Goal: Find specific page/section: Find specific page/section

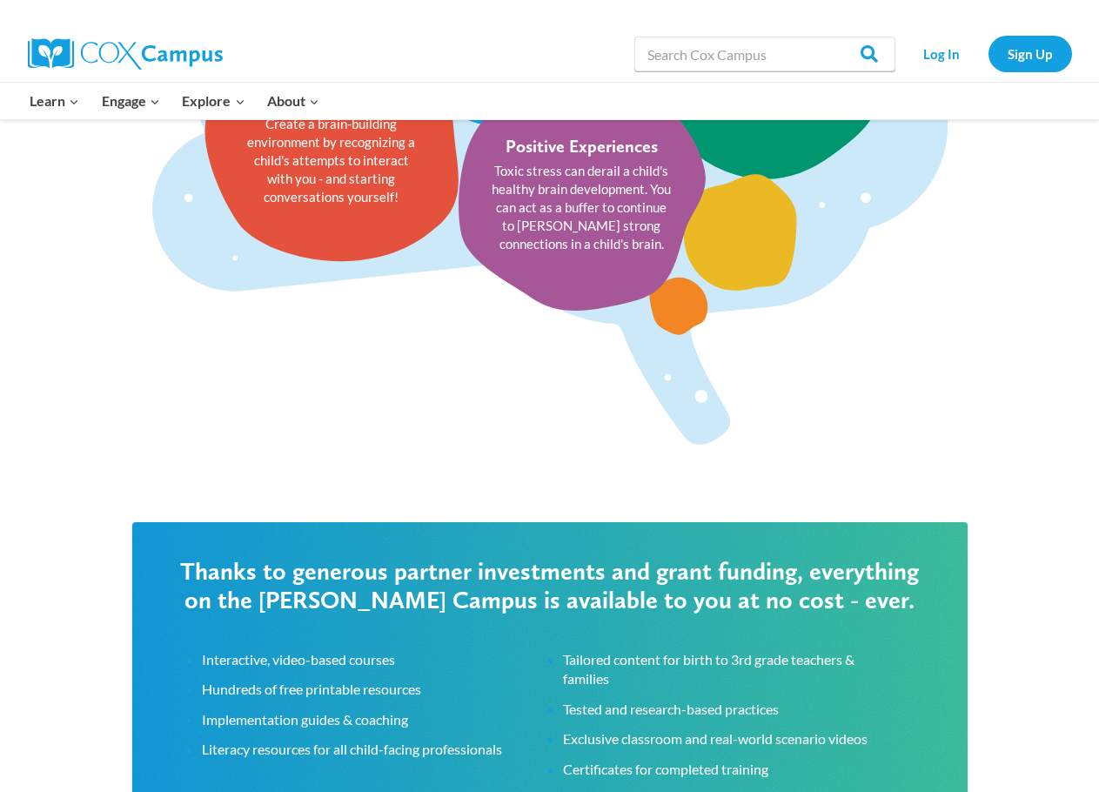
scroll to position [2785, 0]
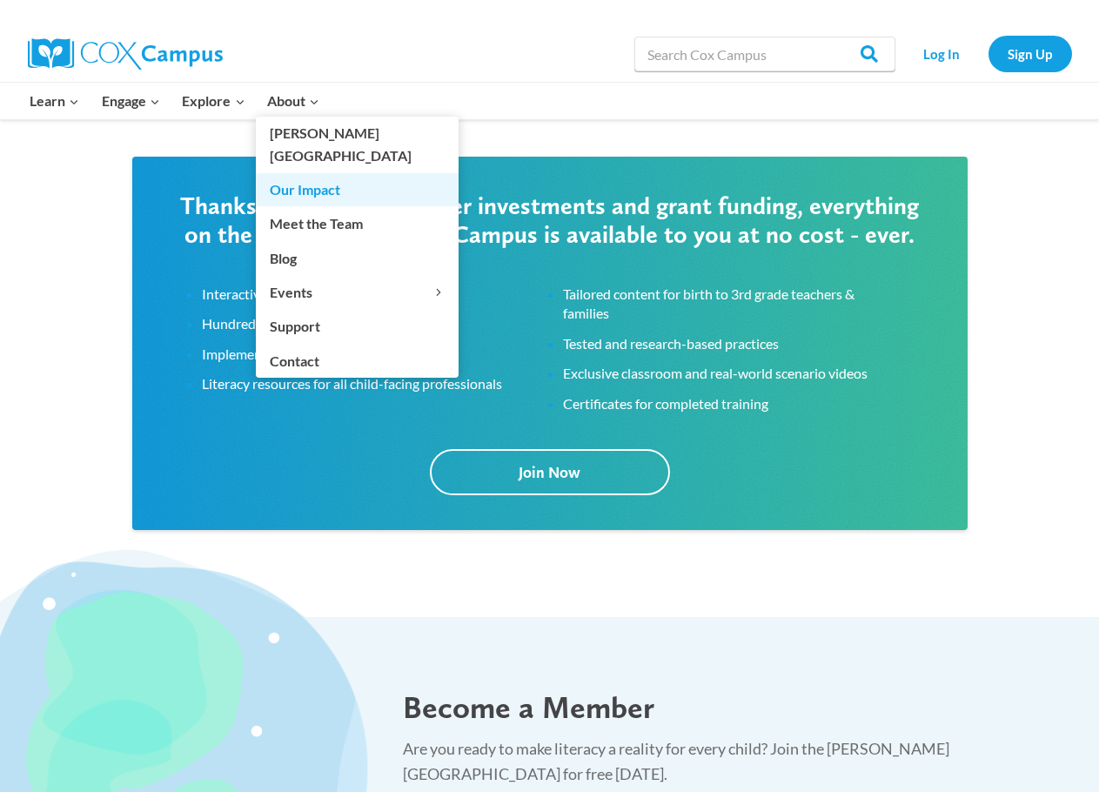
click at [312, 173] on link "Our Impact" at bounding box center [357, 189] width 203 height 33
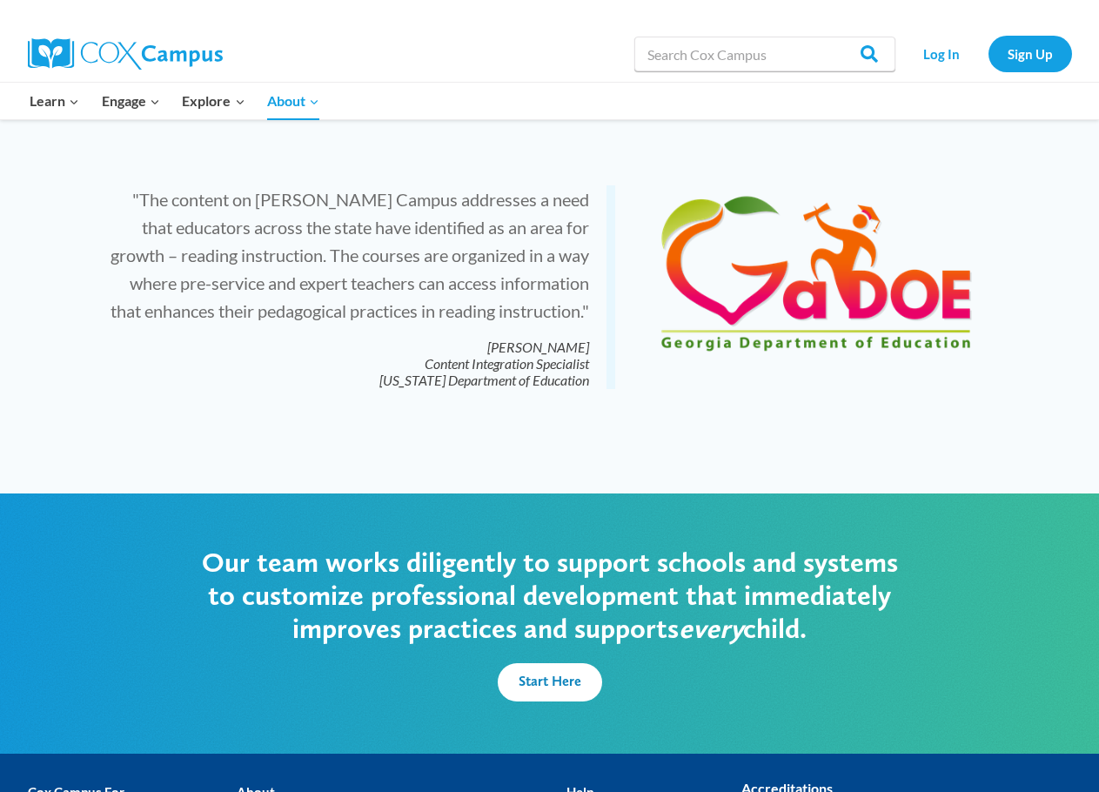
scroll to position [4062, 0]
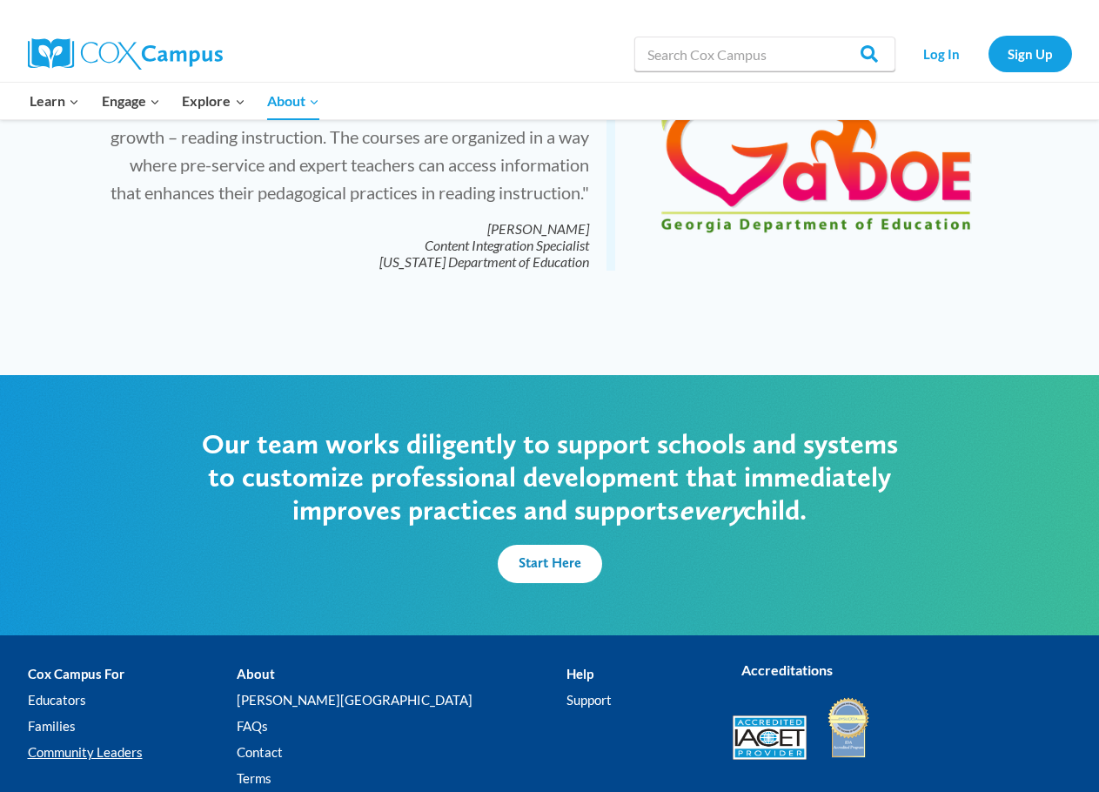
click at [85, 740] on link "Community Leaders" at bounding box center [132, 753] width 209 height 26
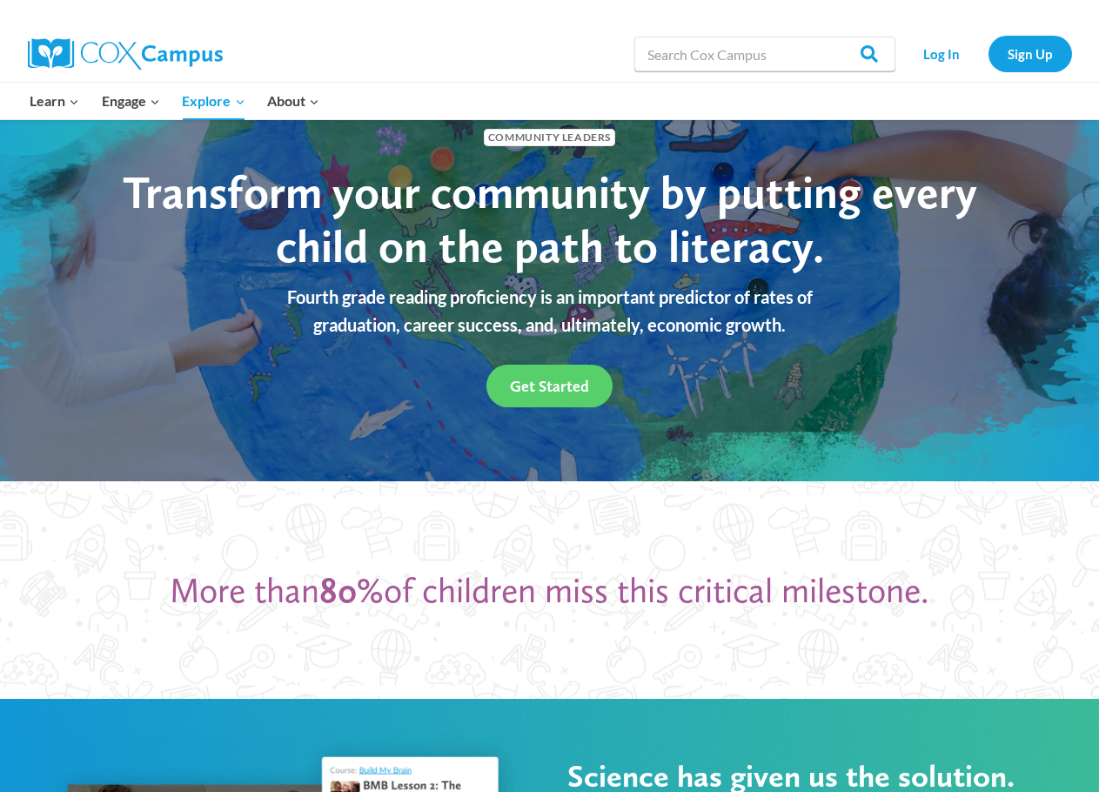
scroll to position [174, 0]
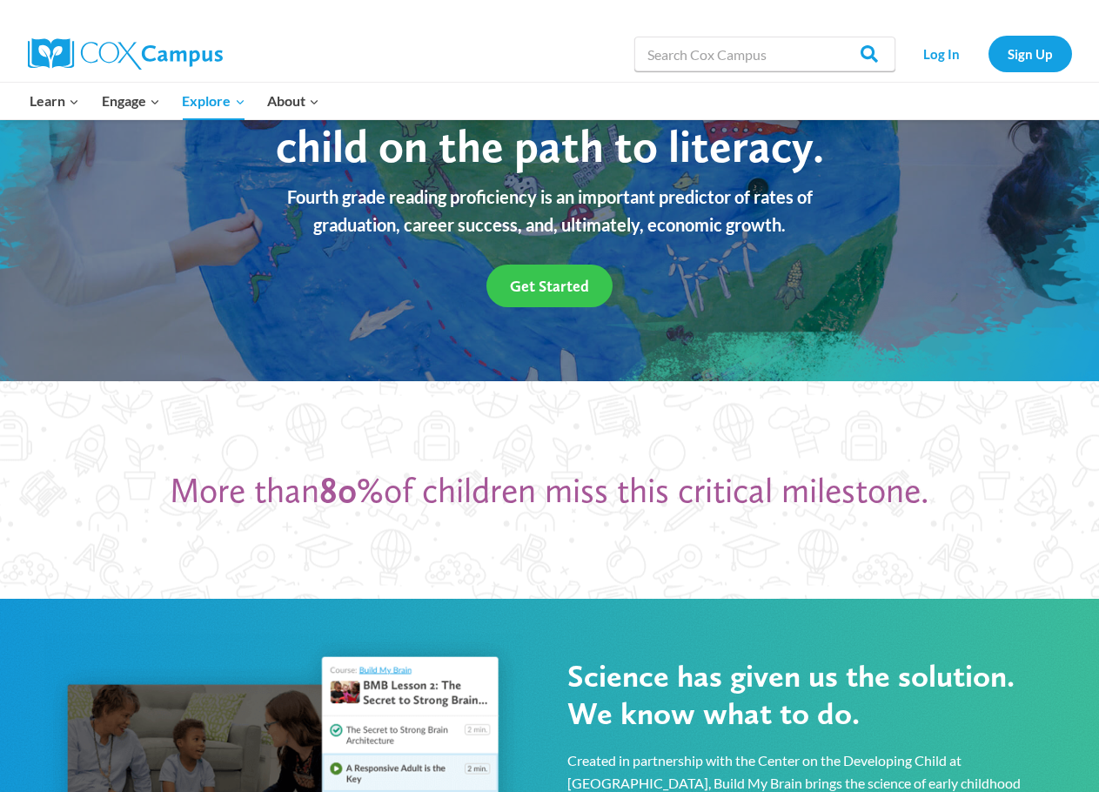
click at [548, 296] on link "Get Started" at bounding box center [549, 286] width 126 height 43
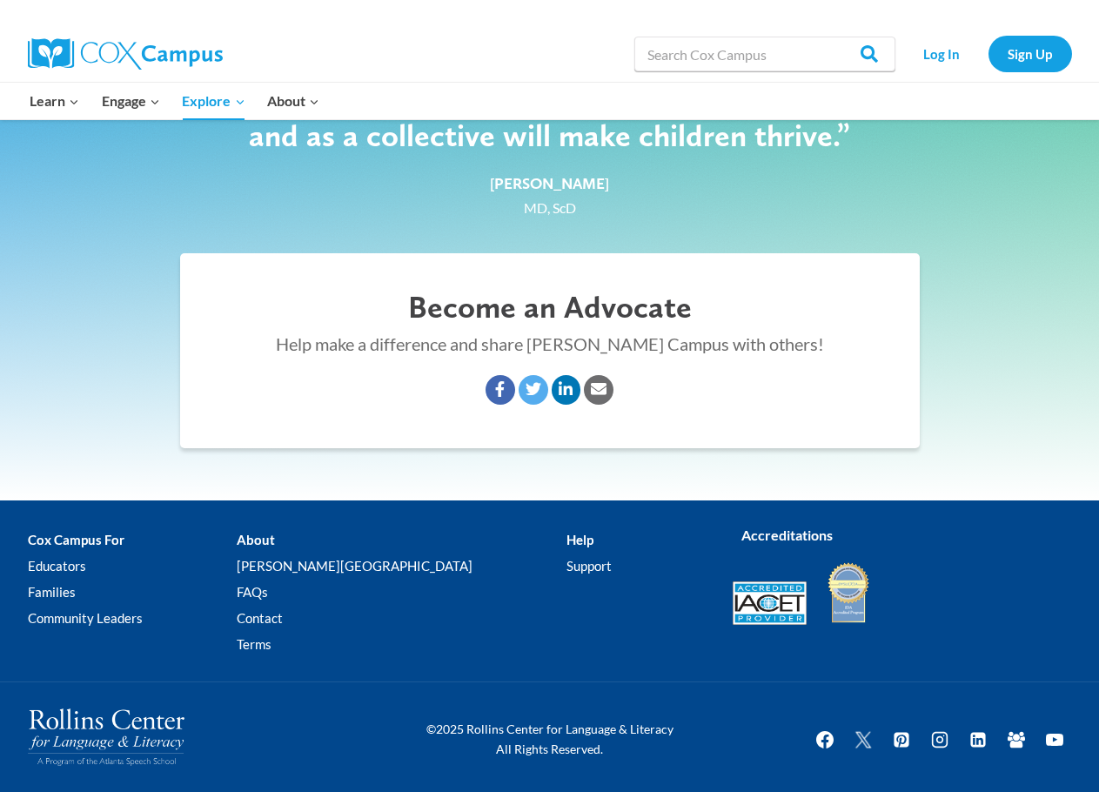
scroll to position [2758, 0]
